Goal: Book appointment/travel/reservation

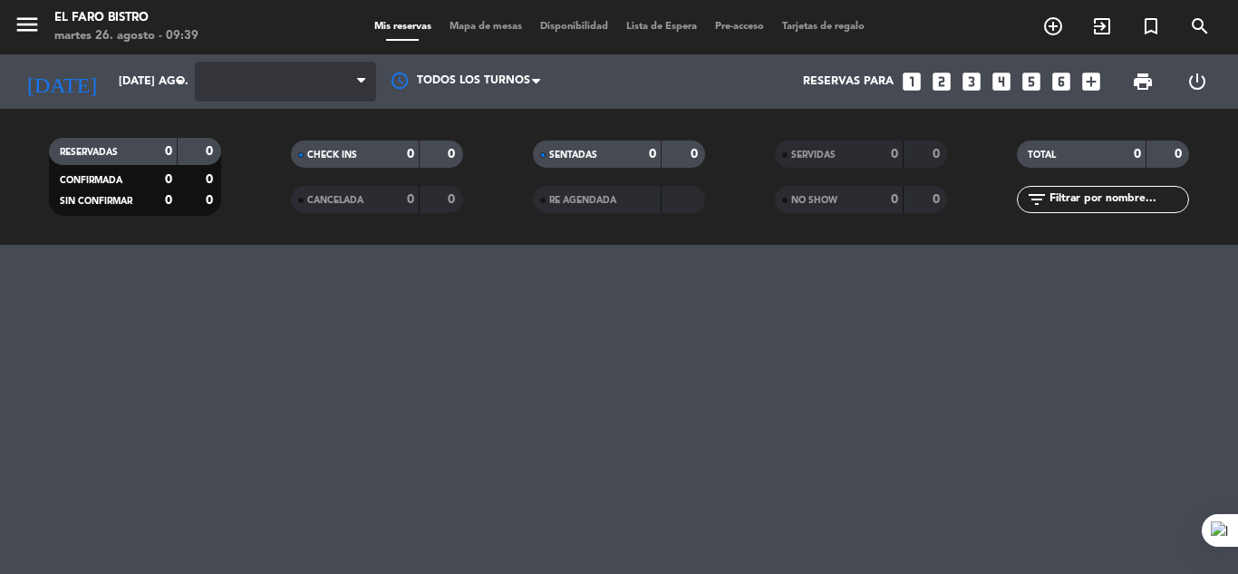
click at [241, 91] on span at bounding box center [285, 82] width 181 height 40
click at [266, 78] on span at bounding box center [285, 82] width 181 height 40
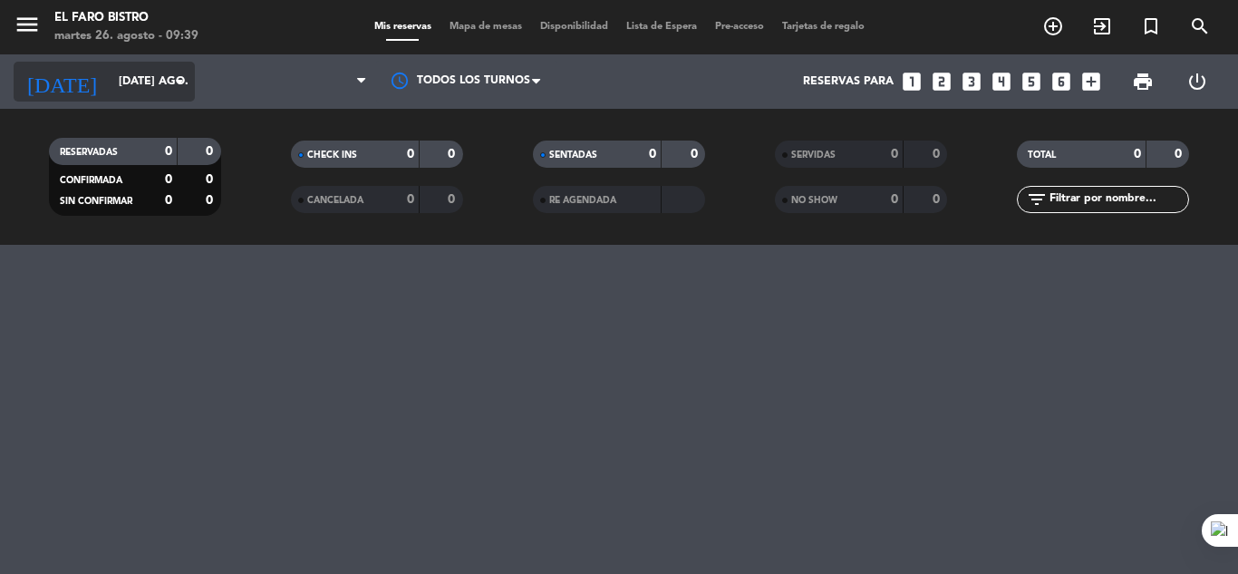
click at [110, 92] on input "[DATE] ago." at bounding box center [186, 81] width 153 height 31
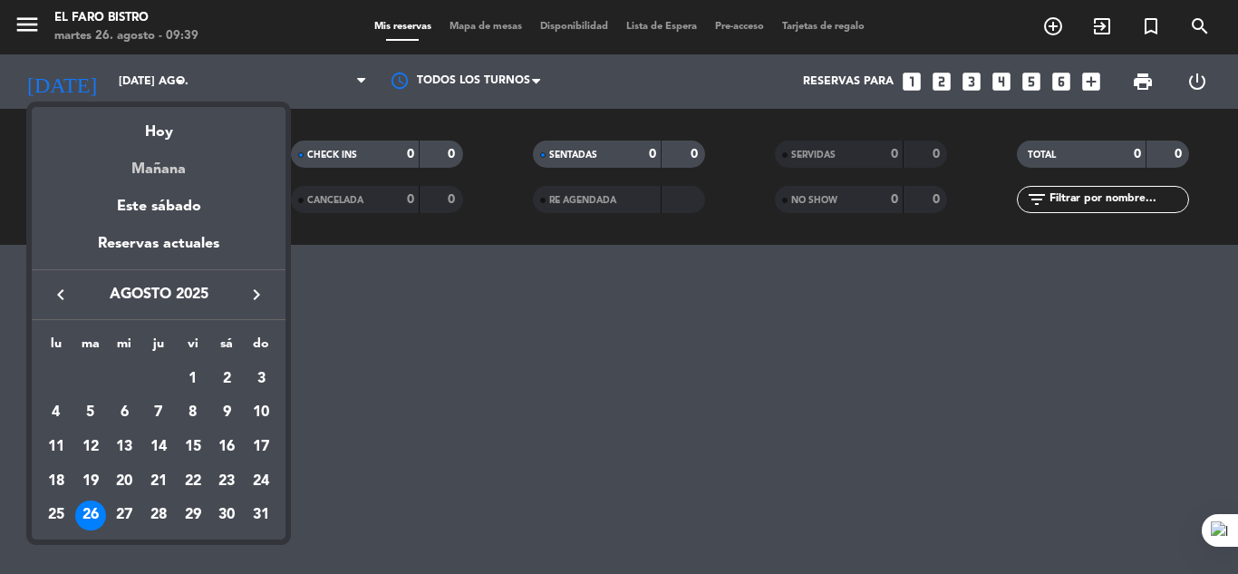
click at [169, 176] on div "Mañana" at bounding box center [159, 162] width 254 height 37
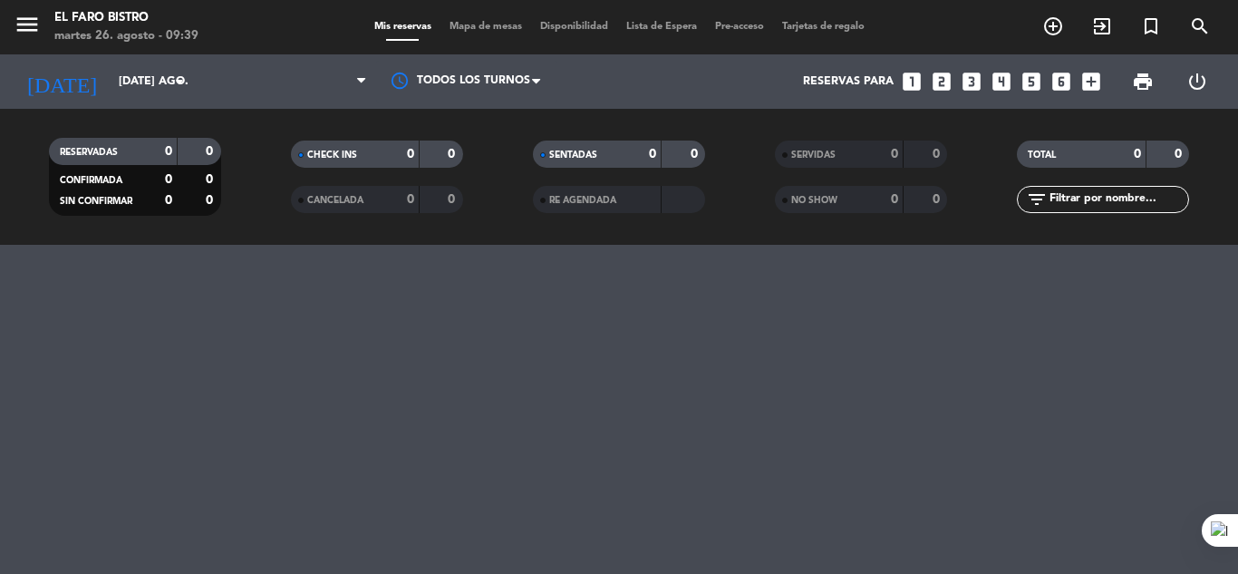
type input "mié. 27 ago."
click at [208, 83] on span at bounding box center [285, 82] width 181 height 40
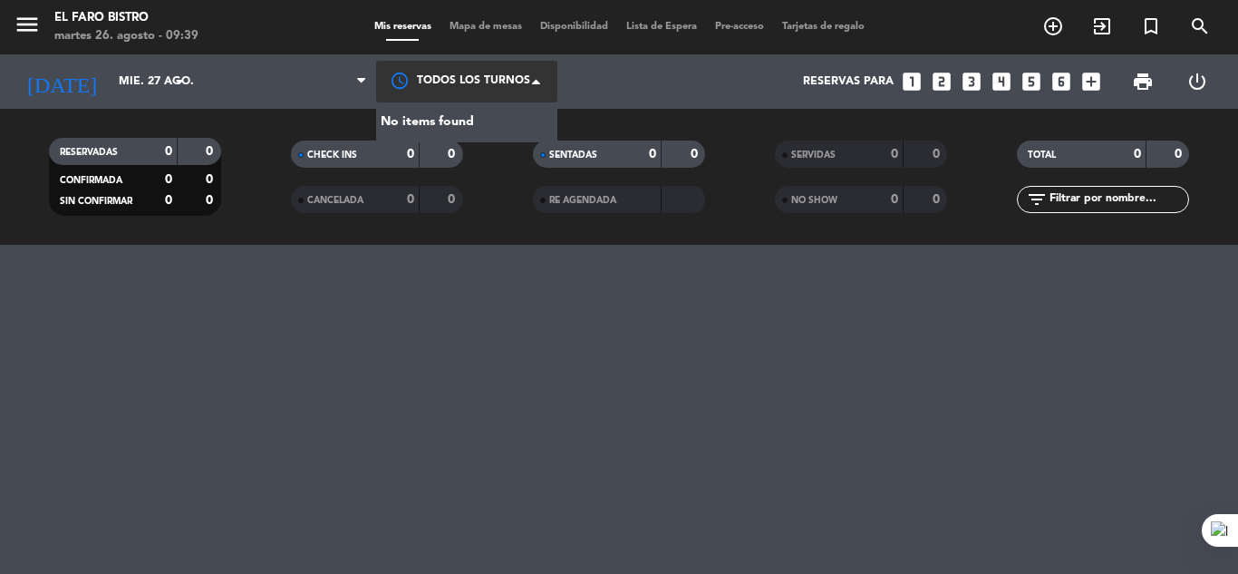
click at [421, 81] on div at bounding box center [466, 81] width 181 height 41
click at [429, 111] on div "No items found" at bounding box center [466, 122] width 181 height 40
